Goal: Information Seeking & Learning: Find specific fact

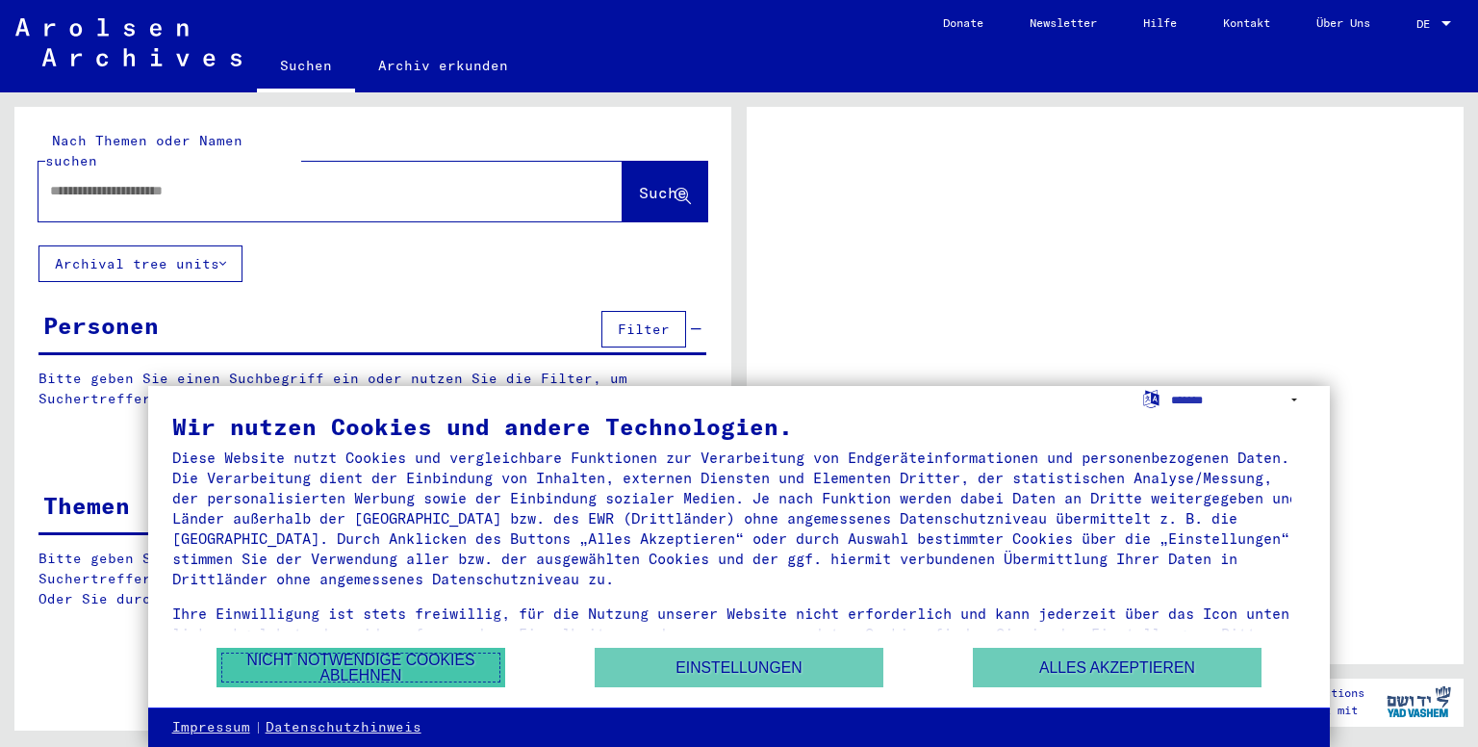
click at [343, 671] on button "Nicht notwendige Cookies ablehnen" at bounding box center [361, 667] width 289 height 39
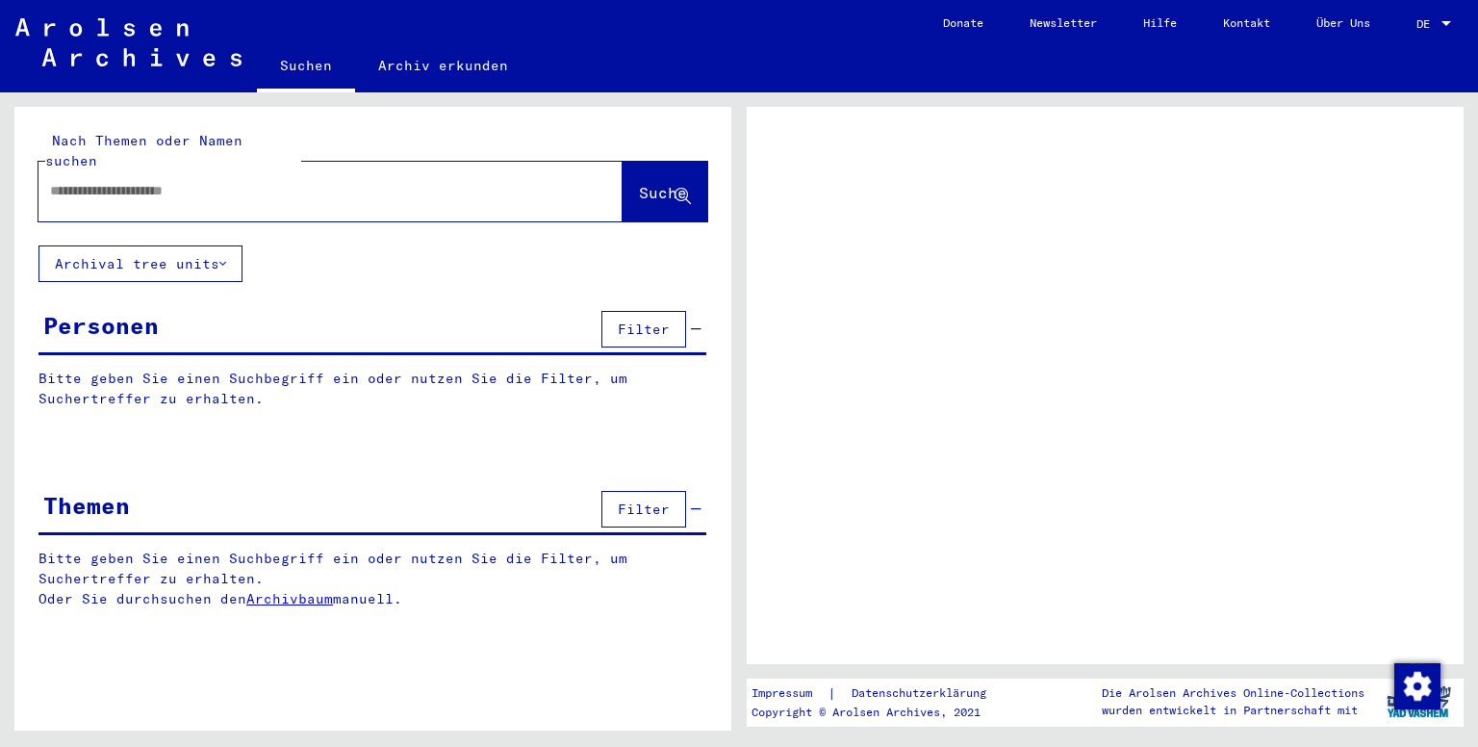
click at [299, 169] on div at bounding box center [307, 190] width 538 height 43
click at [289, 181] on input "text" at bounding box center [313, 191] width 526 height 20
type input "*"
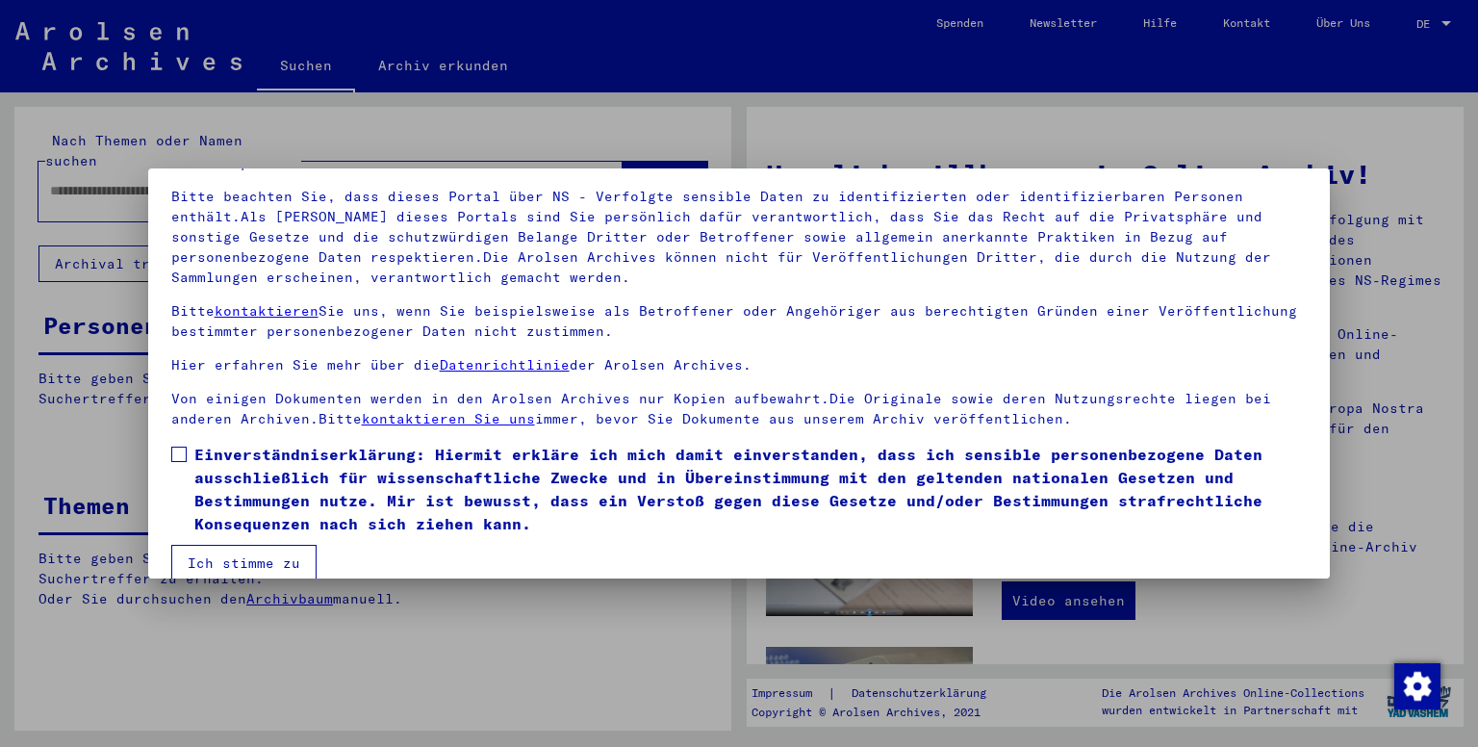
scroll to position [146, 0]
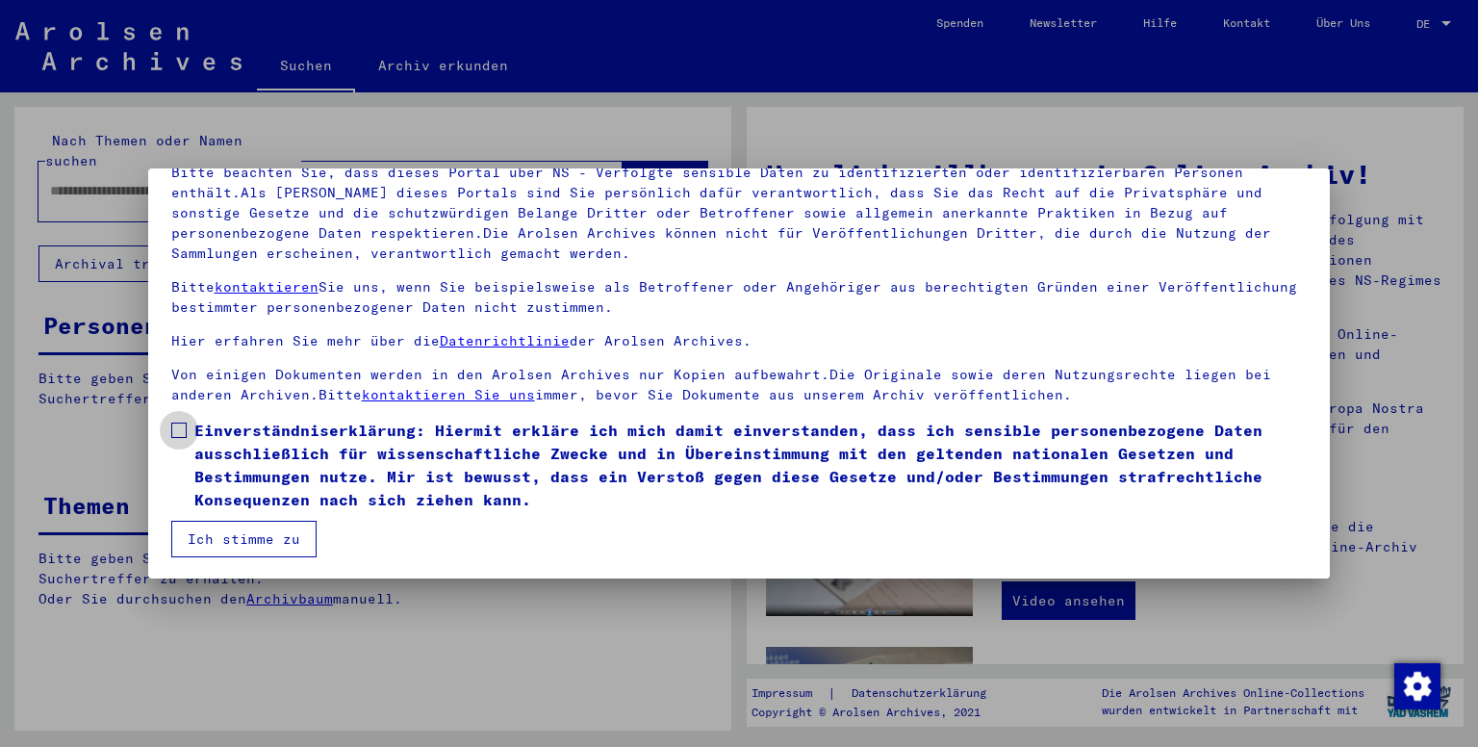
click at [180, 422] on span at bounding box center [178, 429] width 15 height 15
click at [216, 556] on mat-dialog-container "Herzlich Willkommen im Online-Archiv der Arolsen Archives. Unsere Nutzungsbedin…" at bounding box center [739, 373] width 1183 height 411
click at [240, 543] on button "Ich stimme zu" at bounding box center [243, 539] width 145 height 37
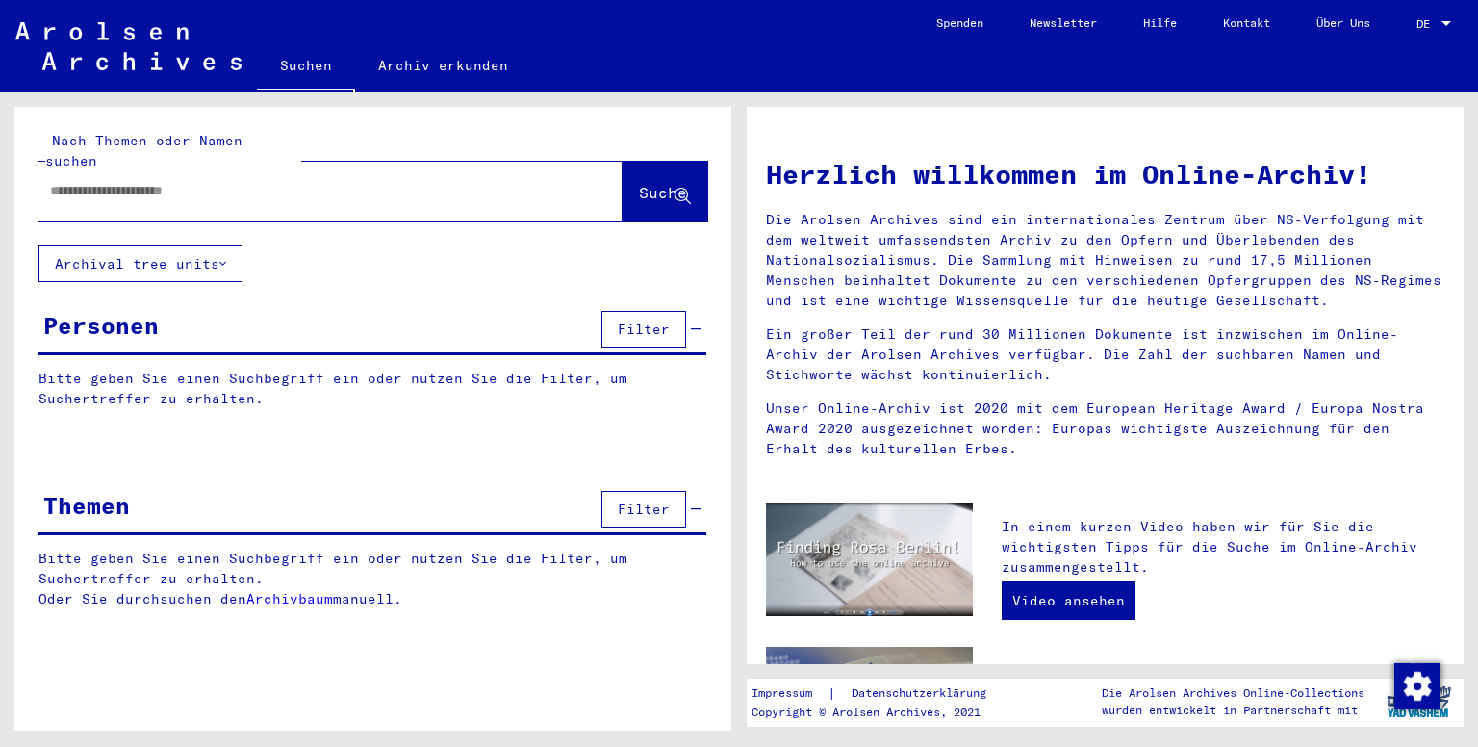
click at [234, 181] on input "text" at bounding box center [307, 191] width 515 height 20
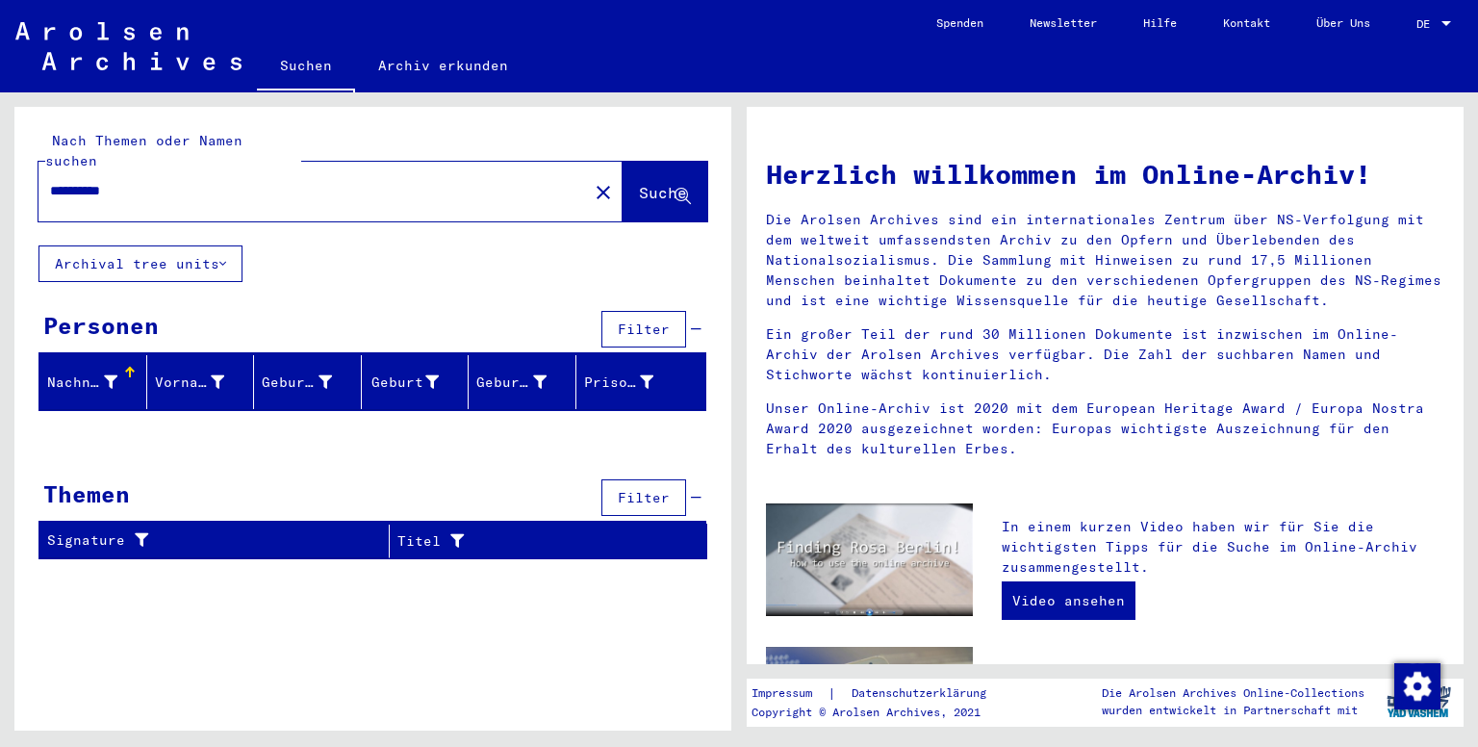
click at [87, 181] on input "**********" at bounding box center [307, 191] width 515 height 20
type input "*********"
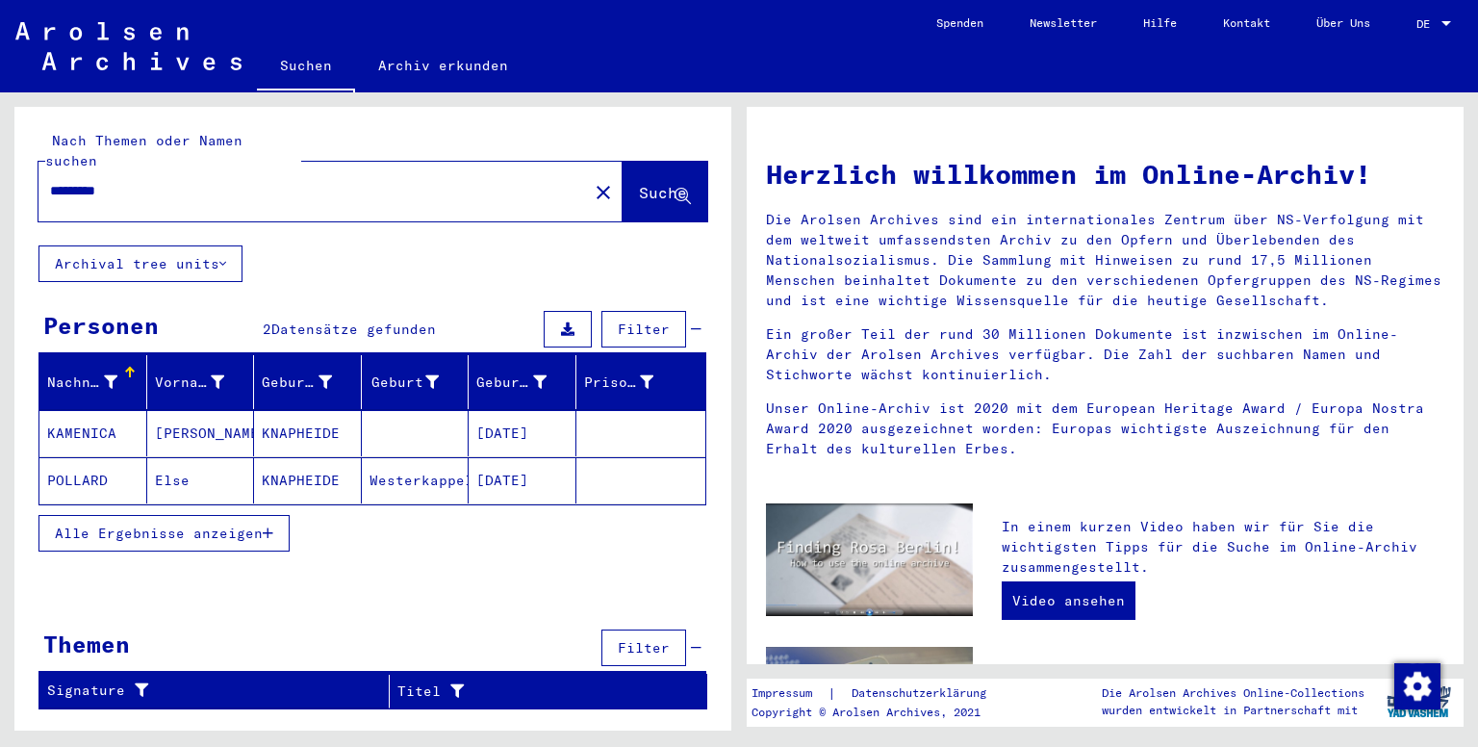
drag, startPoint x: 134, startPoint y: 166, endPoint x: 0, endPoint y: 178, distance: 134.3
click at [0, 178] on div "Nach Themen oder Namen suchen ********* close Suche Archival tree units Persone…" at bounding box center [369, 411] width 739 height 638
click at [241, 245] on button "Archival tree units" at bounding box center [140, 263] width 204 height 37
click at [240, 245] on button "Archival tree units" at bounding box center [140, 263] width 204 height 37
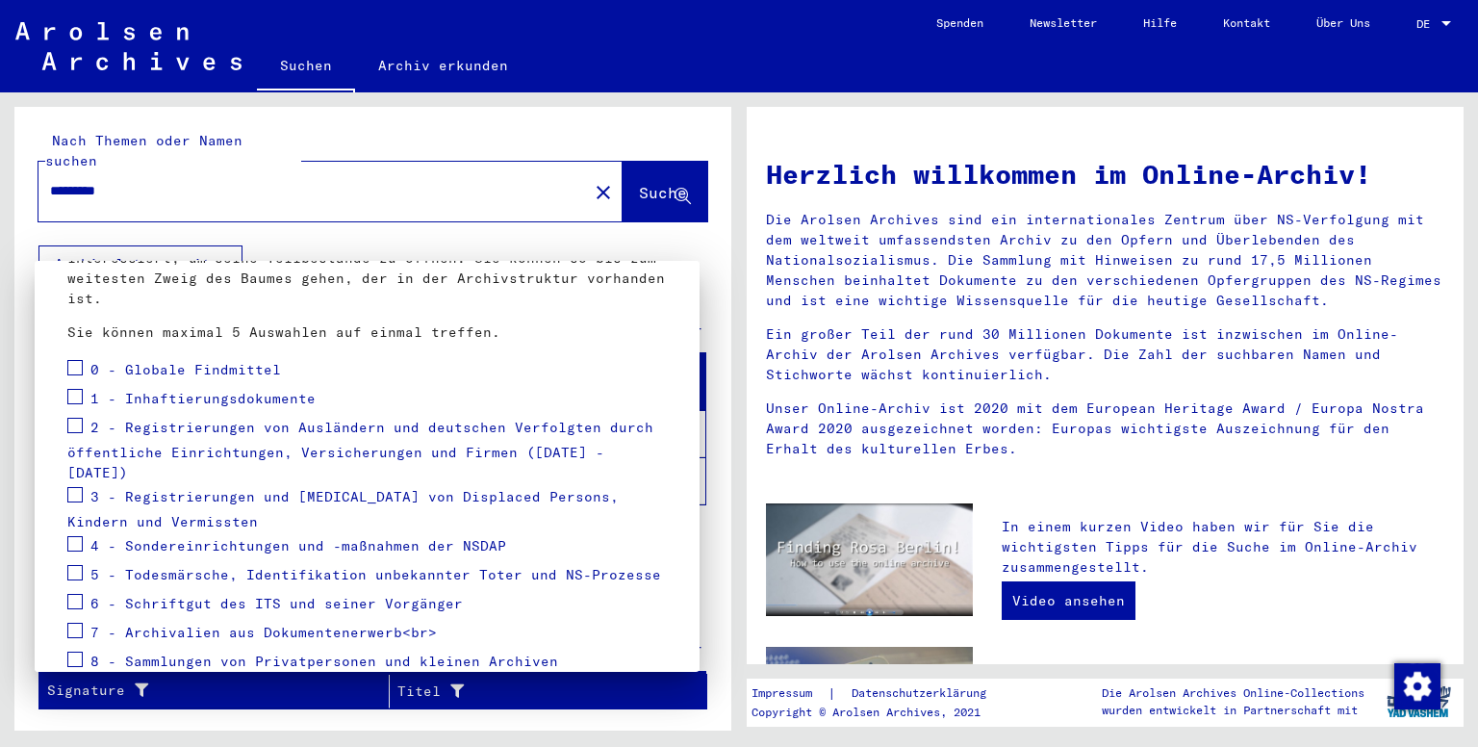
scroll to position [185, 0]
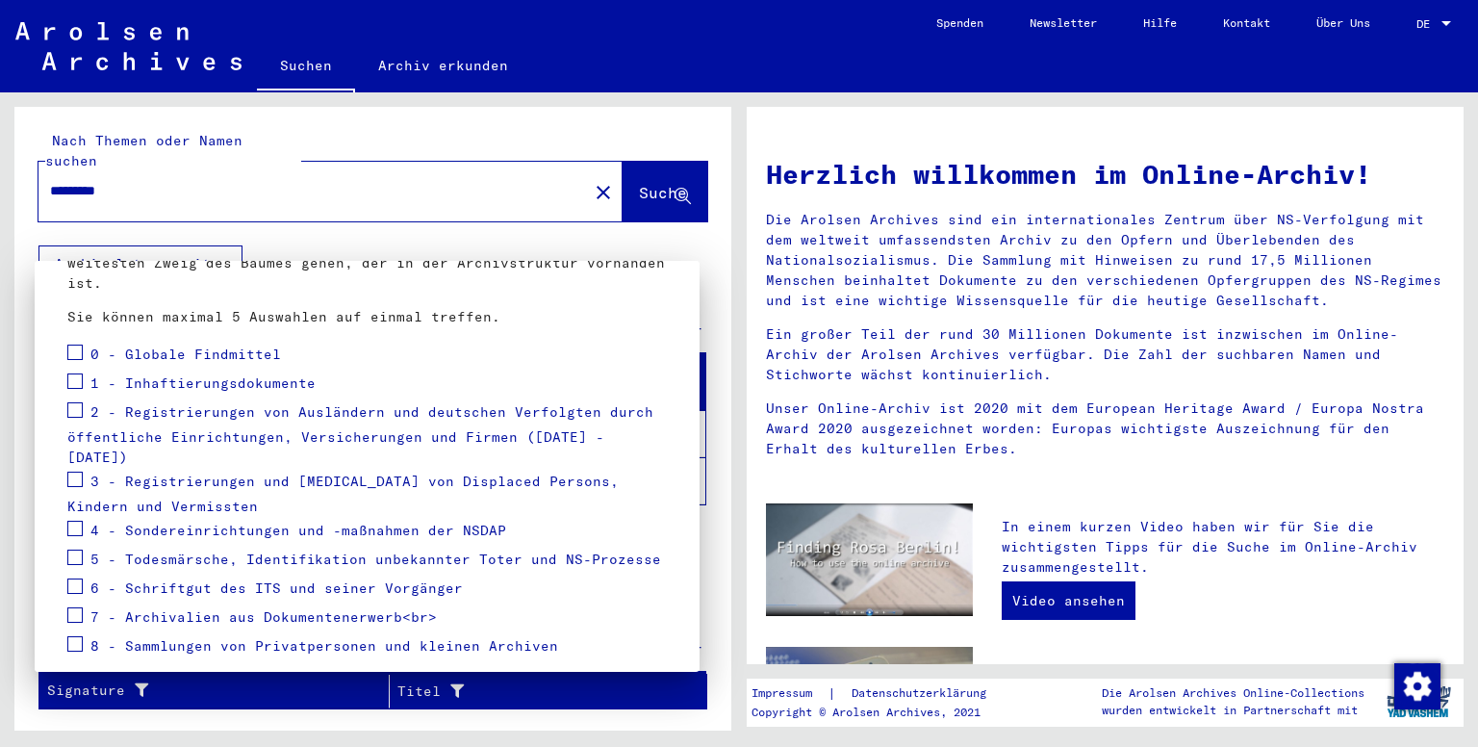
click at [81, 355] on span at bounding box center [74, 352] width 15 height 15
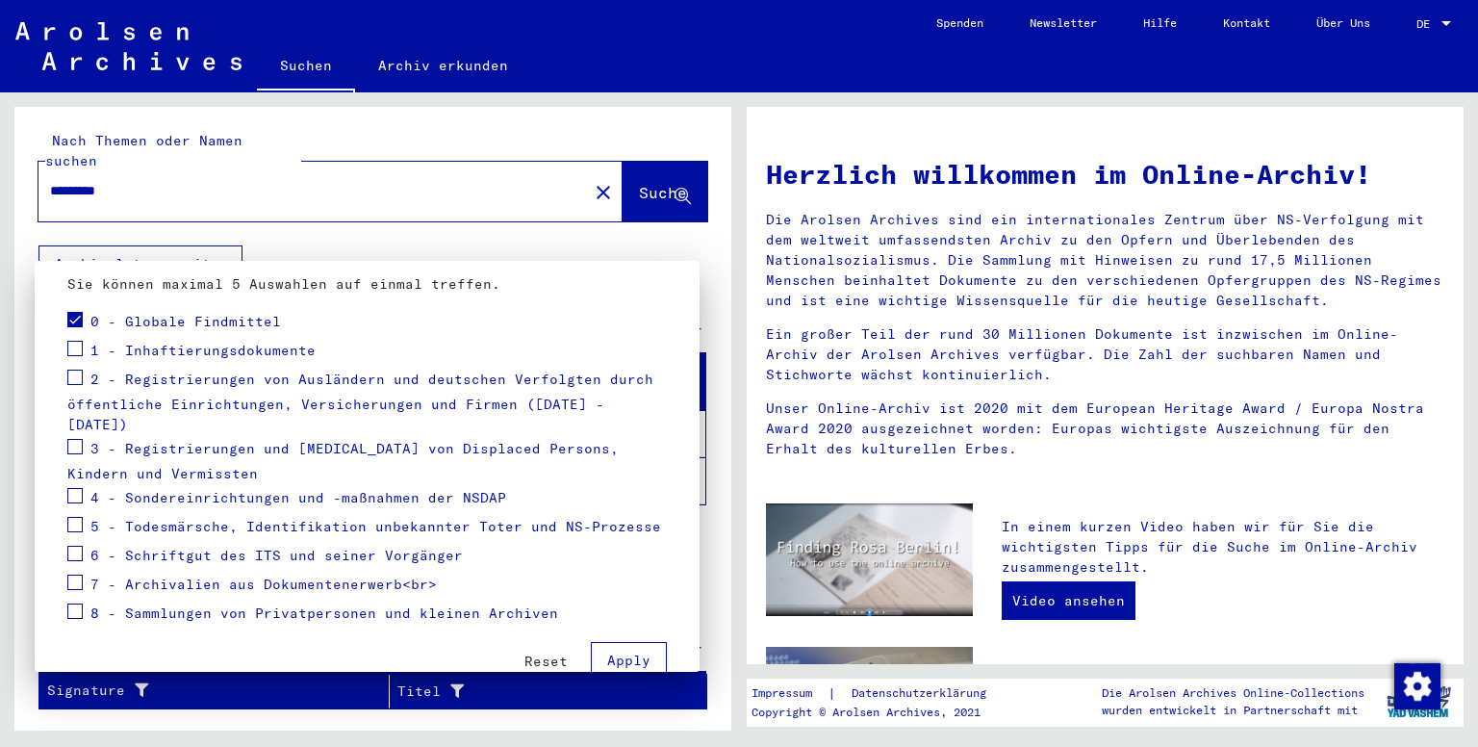
scroll to position [219, 0]
click at [77, 486] on span at bounding box center [74, 493] width 15 height 15
click at [77, 601] on span at bounding box center [74, 608] width 15 height 15
click at [607, 650] on span "Apply" at bounding box center [628, 658] width 43 height 17
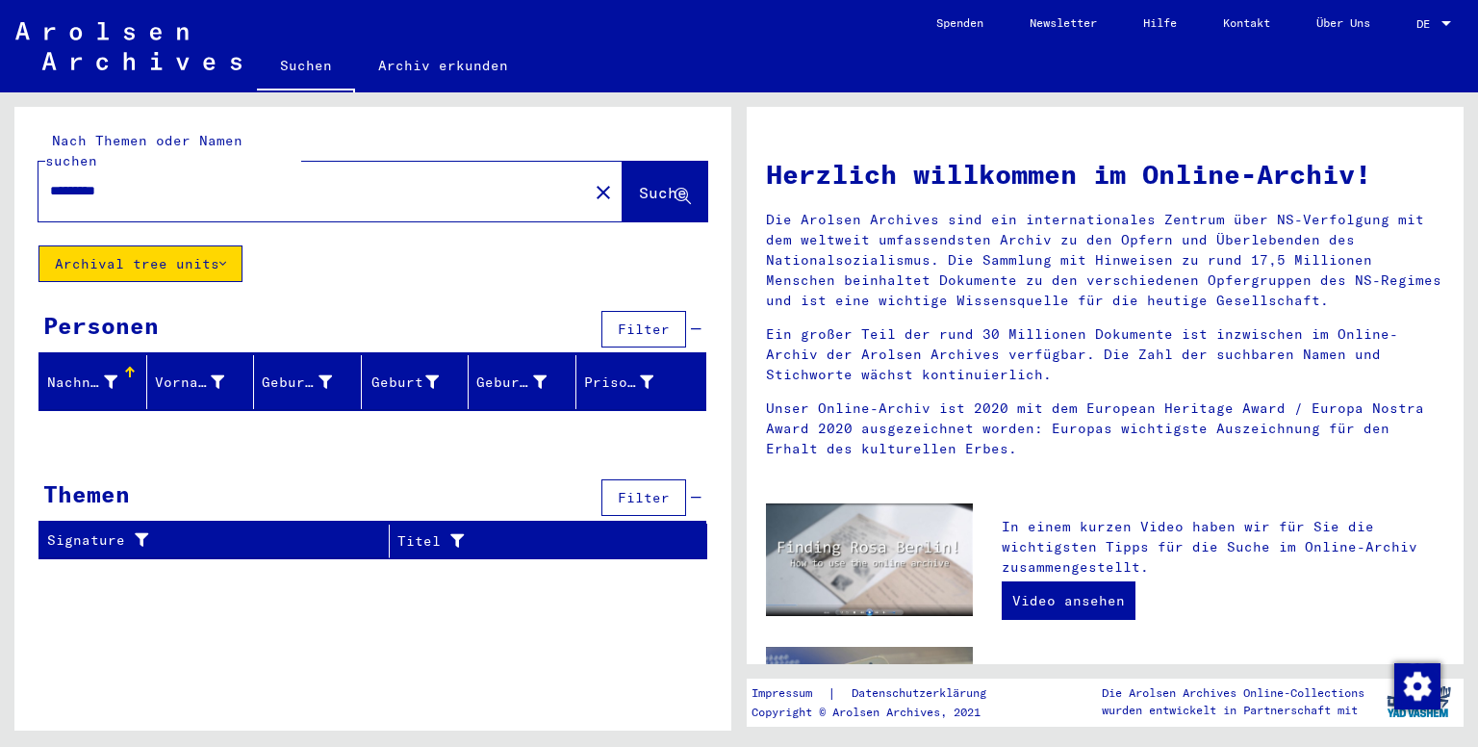
click at [222, 257] on icon at bounding box center [222, 263] width 7 height 13
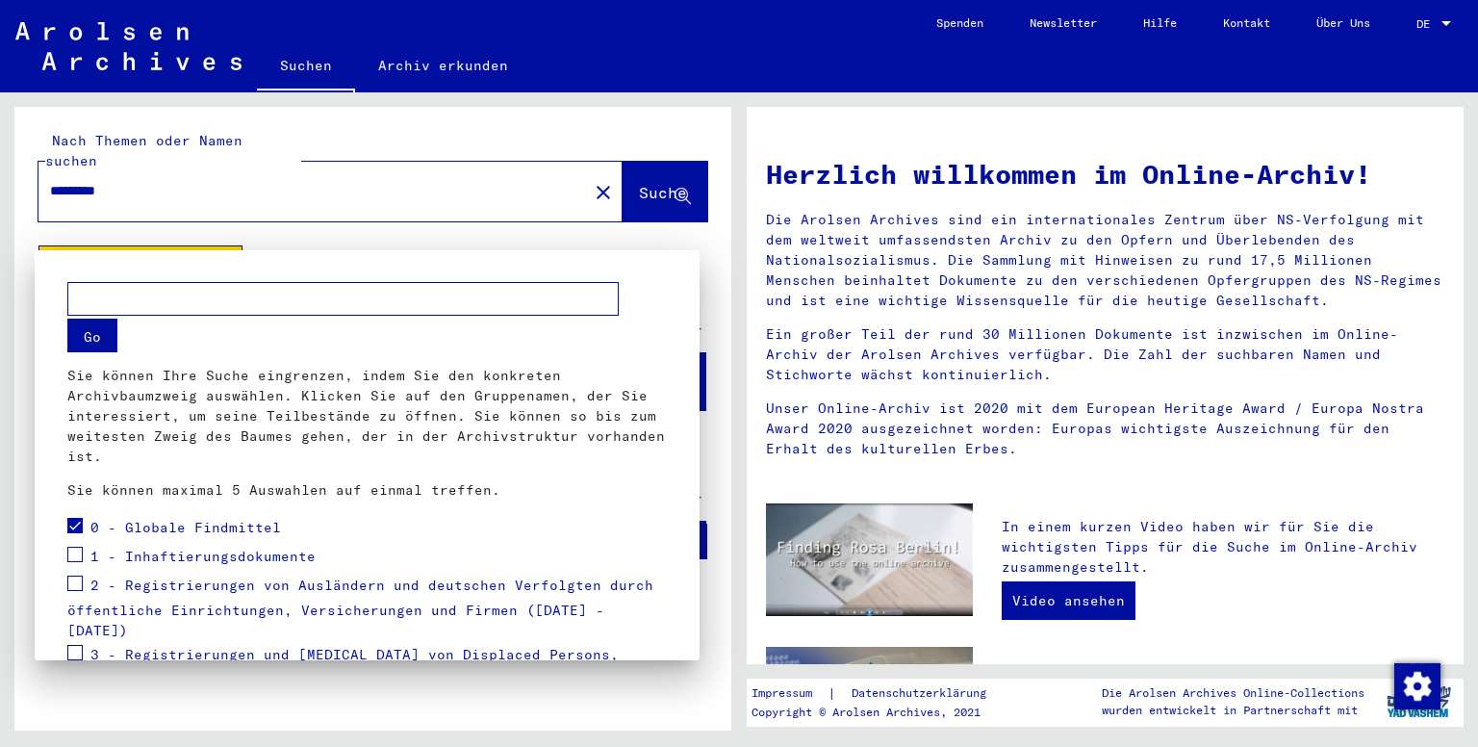
scroll to position [235, 0]
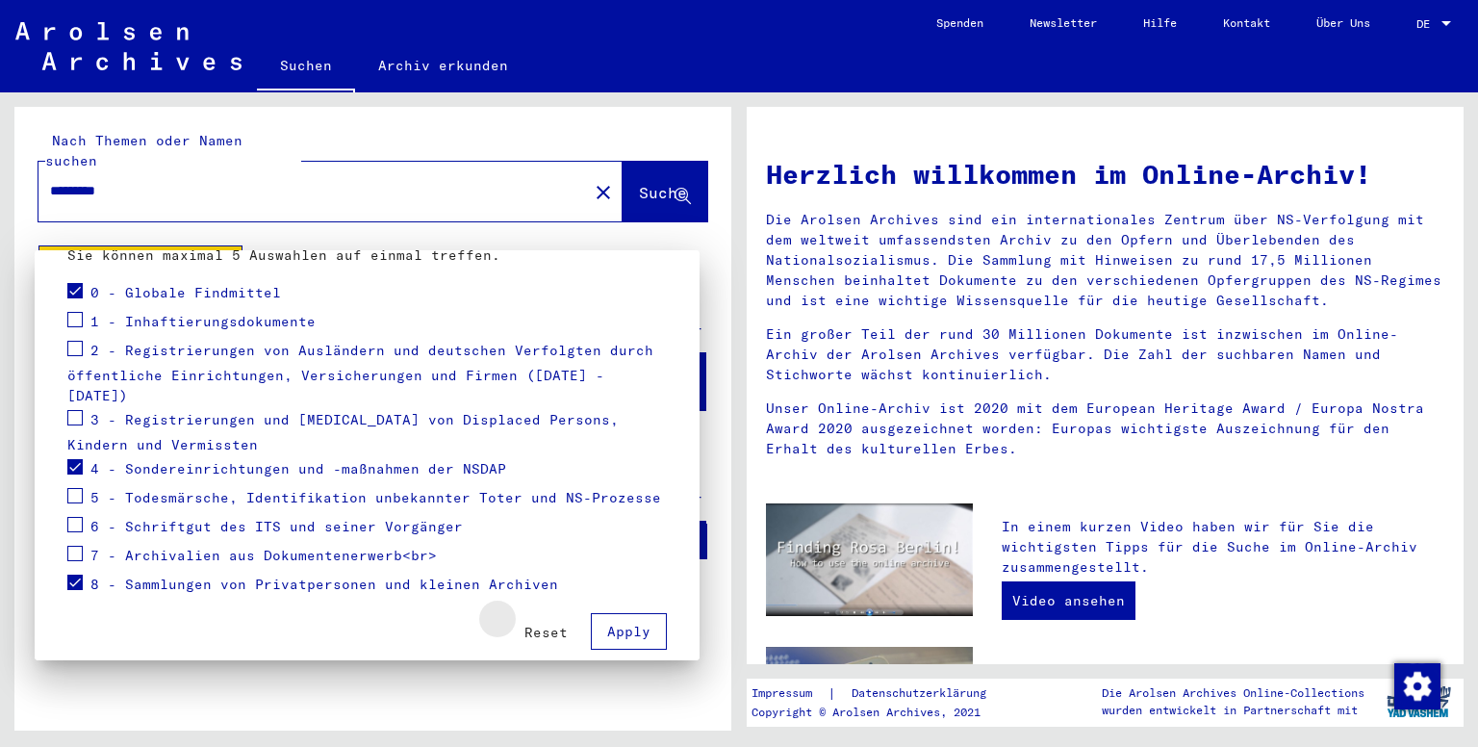
click at [544, 624] on span "Reset" at bounding box center [546, 632] width 43 height 17
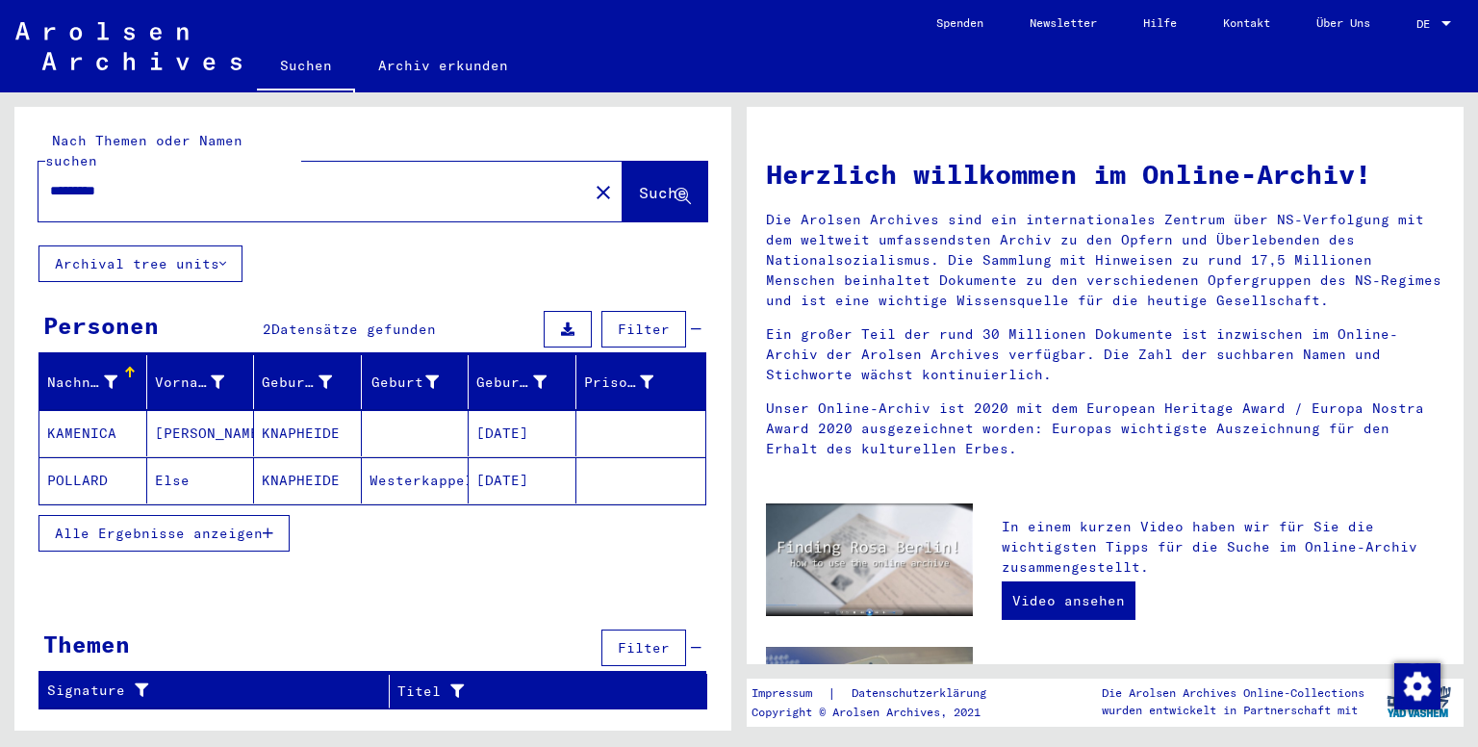
click at [232, 525] on span "Alle Ergebnisse anzeigen" at bounding box center [159, 533] width 208 height 17
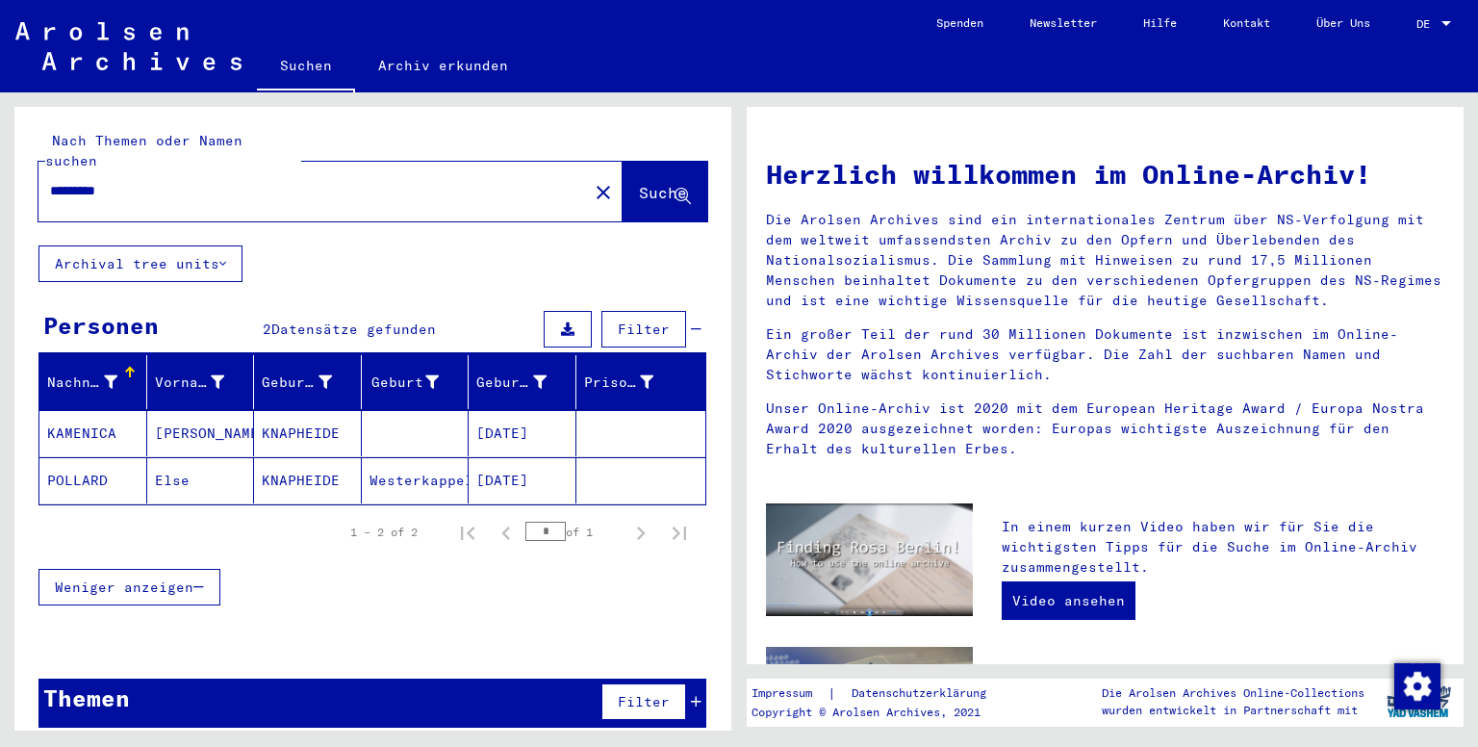
click at [534, 421] on mat-cell "[DATE]" at bounding box center [523, 433] width 108 height 46
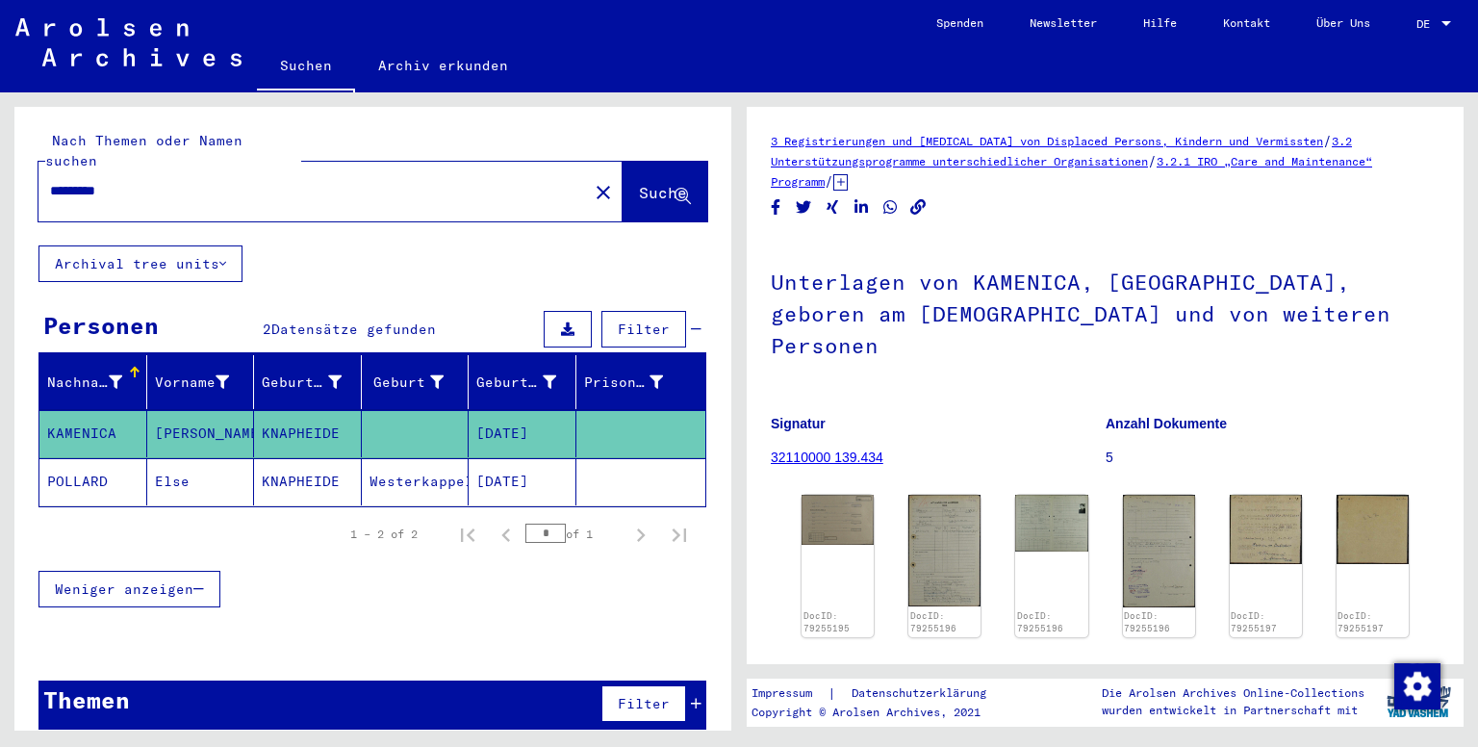
click at [607, 458] on mat-cell at bounding box center [641, 481] width 130 height 47
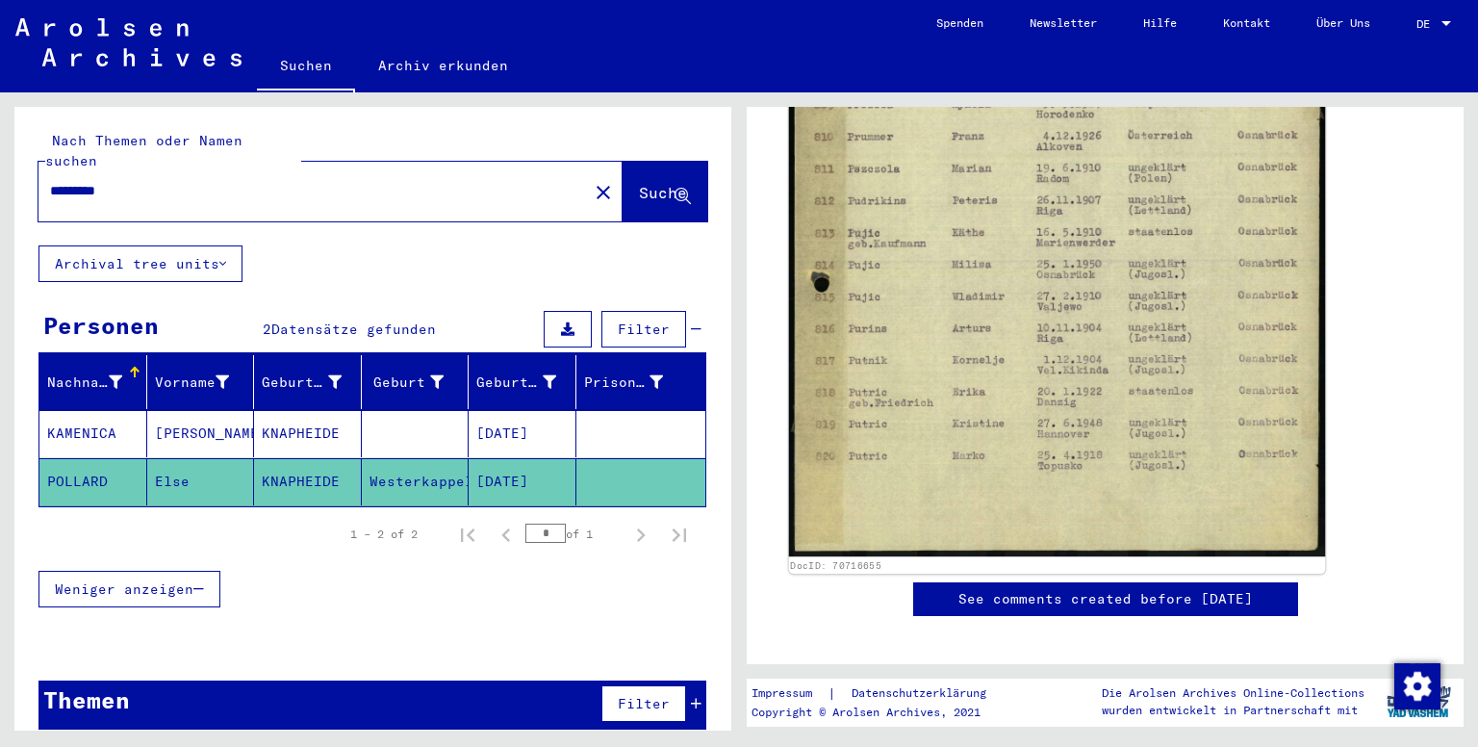
click at [1295, 400] on img at bounding box center [1057, 180] width 537 height 754
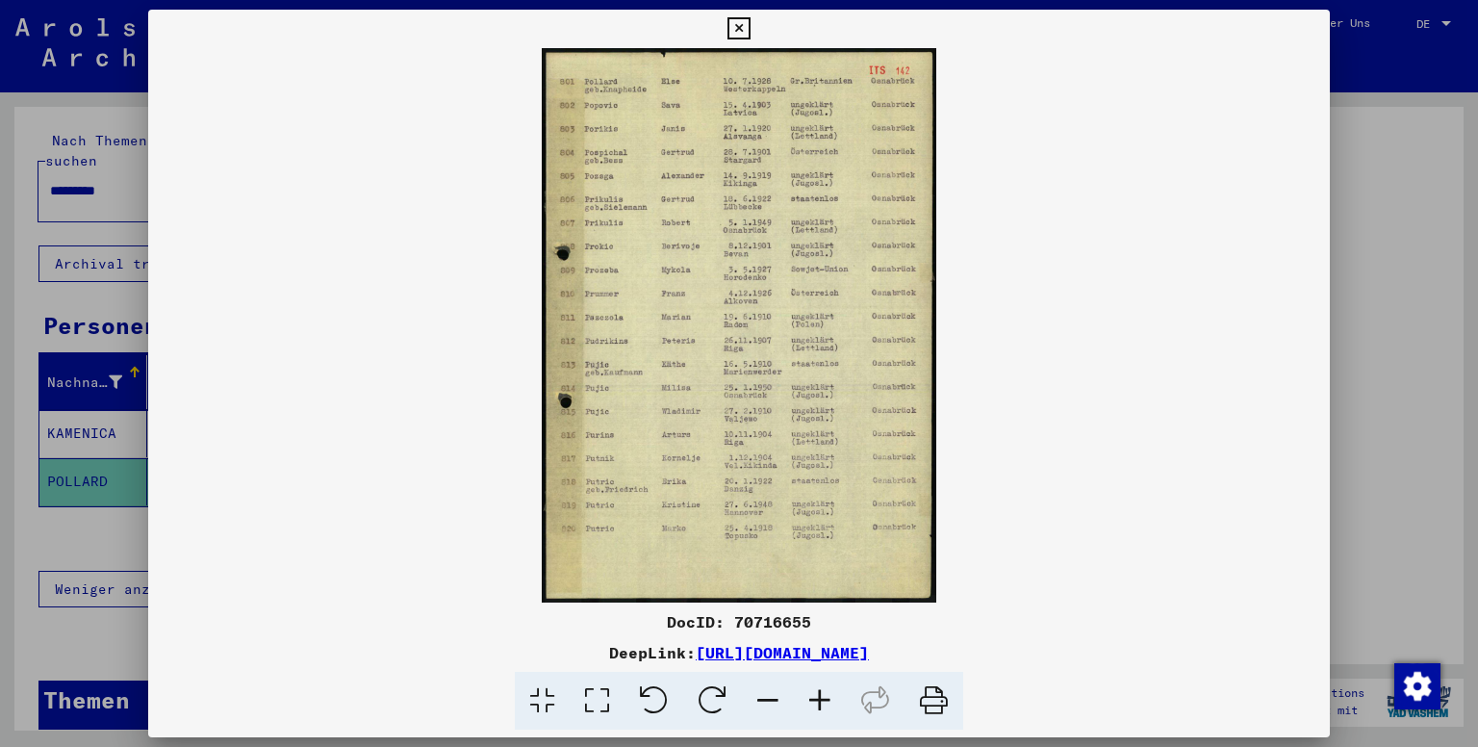
scroll to position [789, 0]
click at [1356, 417] on div at bounding box center [739, 373] width 1478 height 747
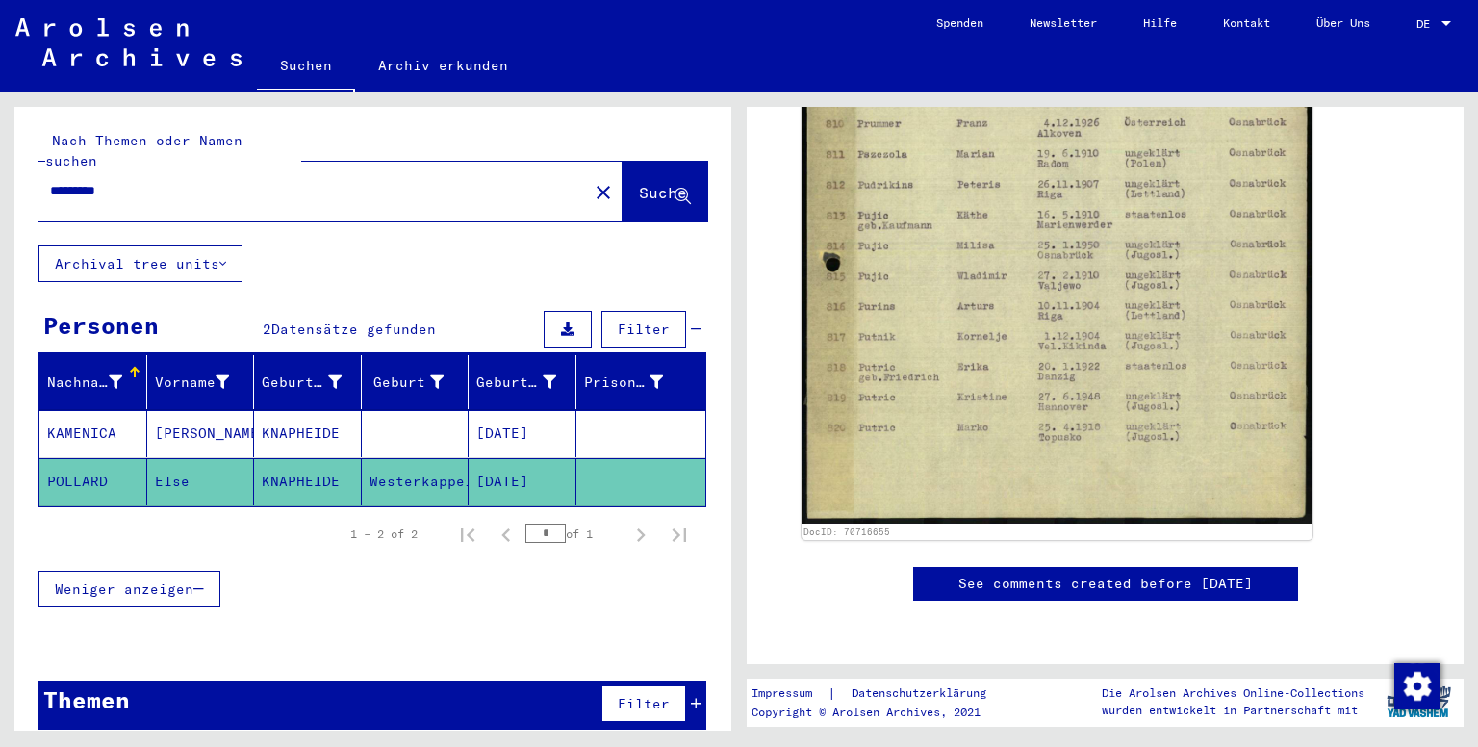
click at [697, 697] on icon at bounding box center [696, 703] width 11 height 13
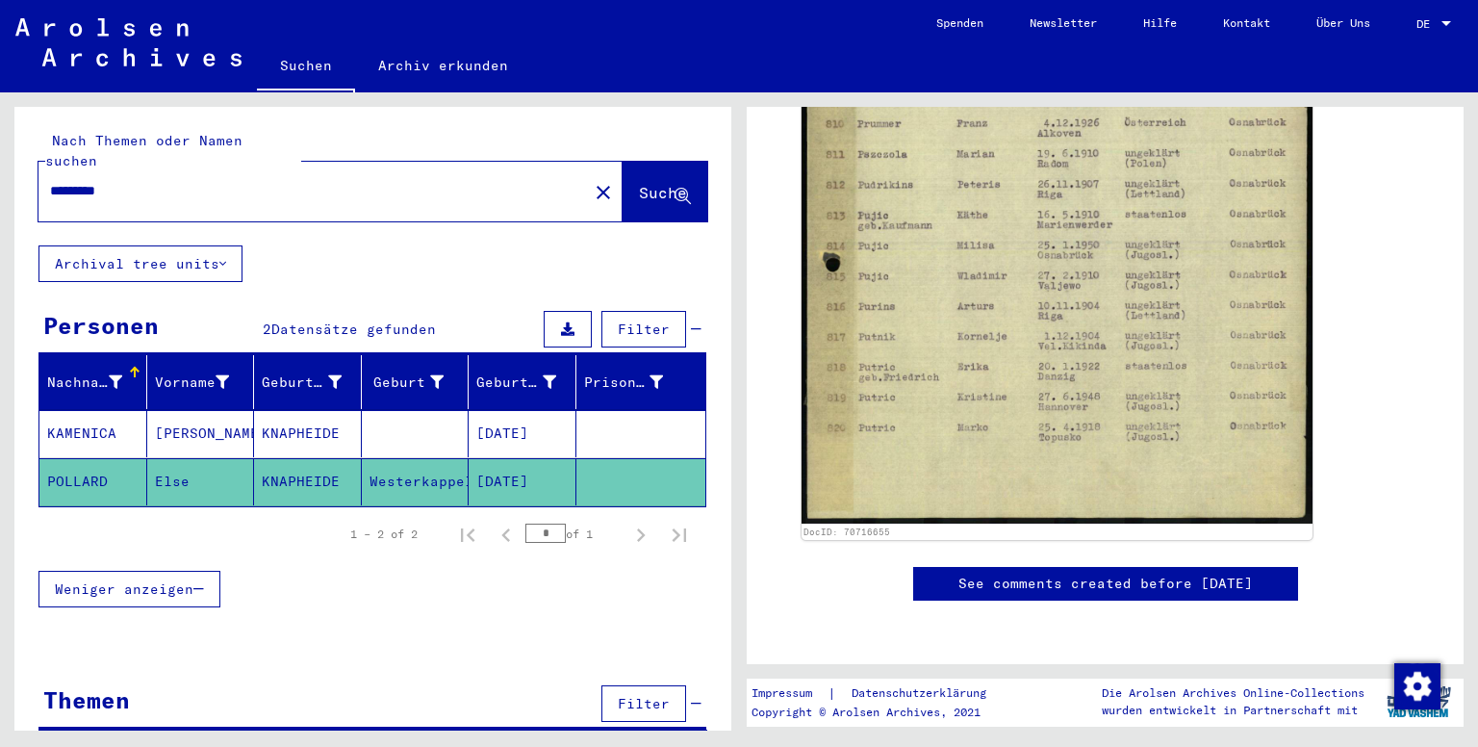
scroll to position [10, 0]
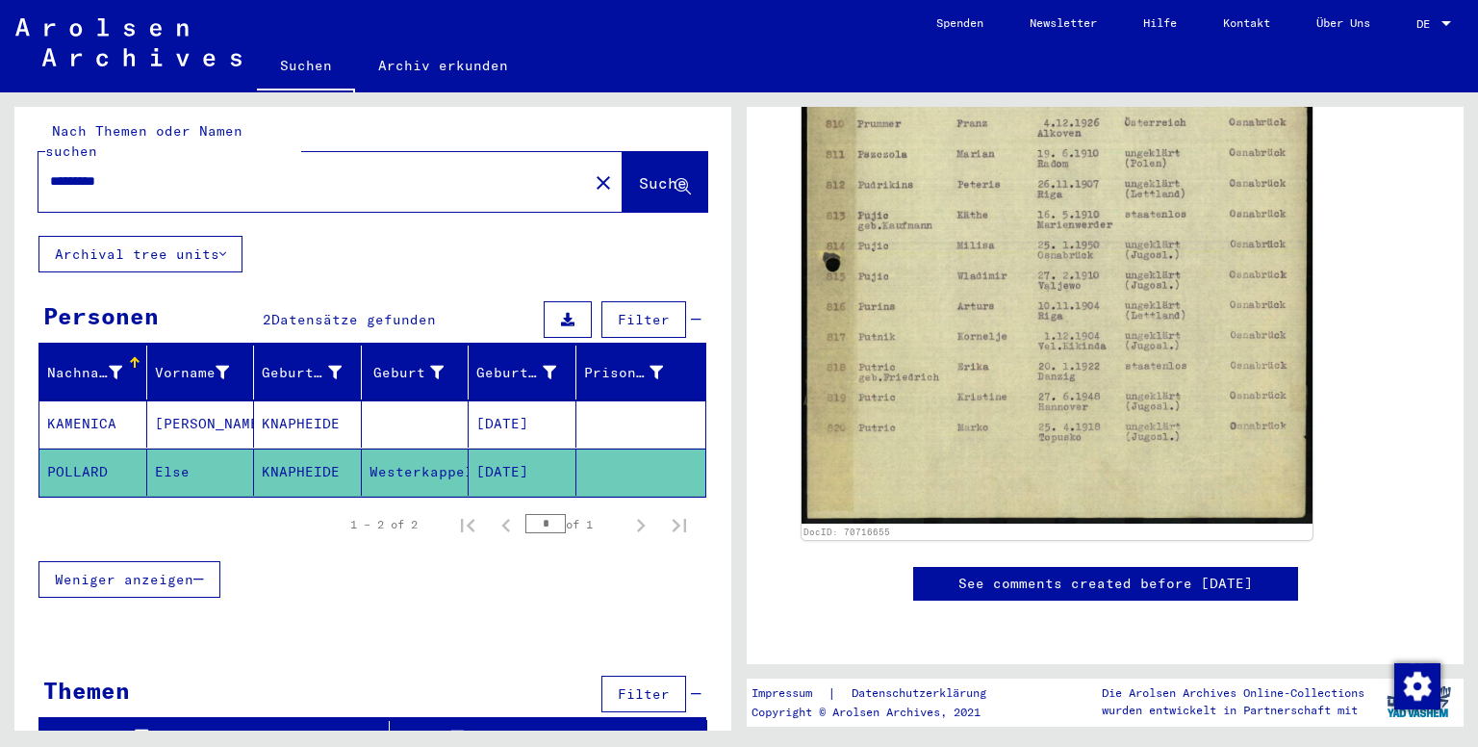
click at [631, 676] on button "Filter" at bounding box center [643, 694] width 85 height 37
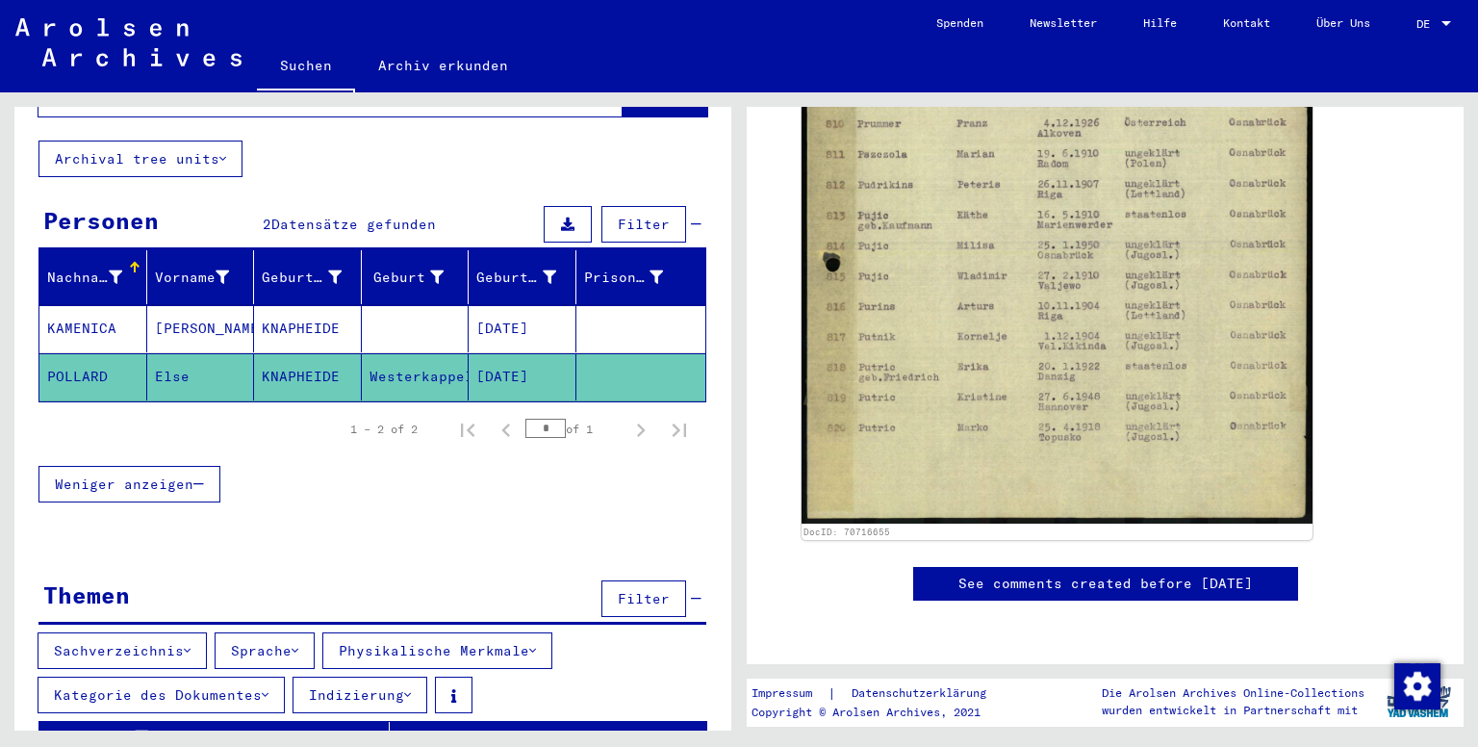
scroll to position [0, 0]
